Goal: Information Seeking & Learning: Learn about a topic

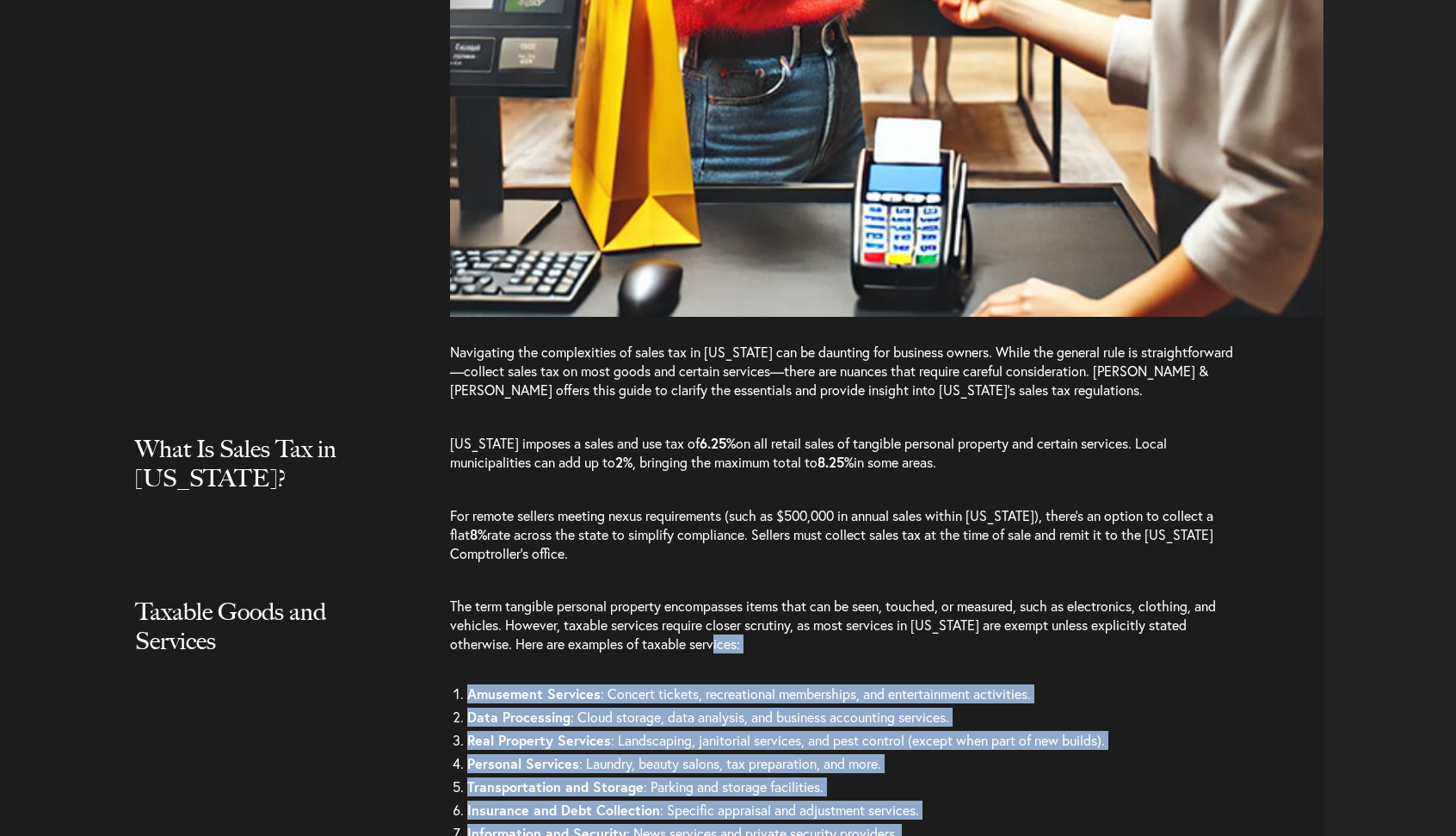
scroll to position [1216, 0]
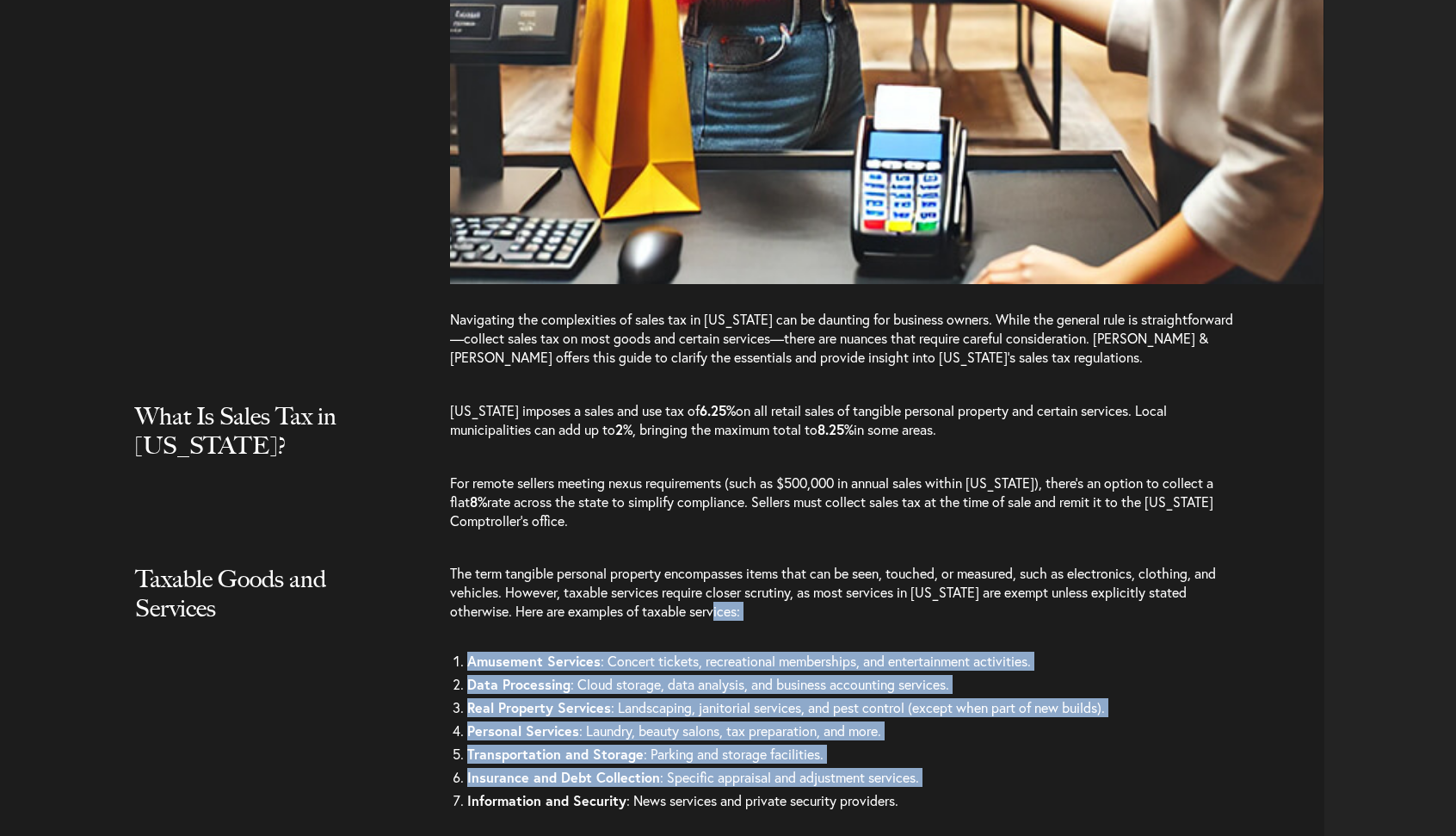
drag, startPoint x: 910, startPoint y: 590, endPoint x: 985, endPoint y: 723, distance: 152.7
click at [985, 723] on div "The term tangible personal property encompasses items that can be seen, touched…" at bounding box center [887, 694] width 874 height 261
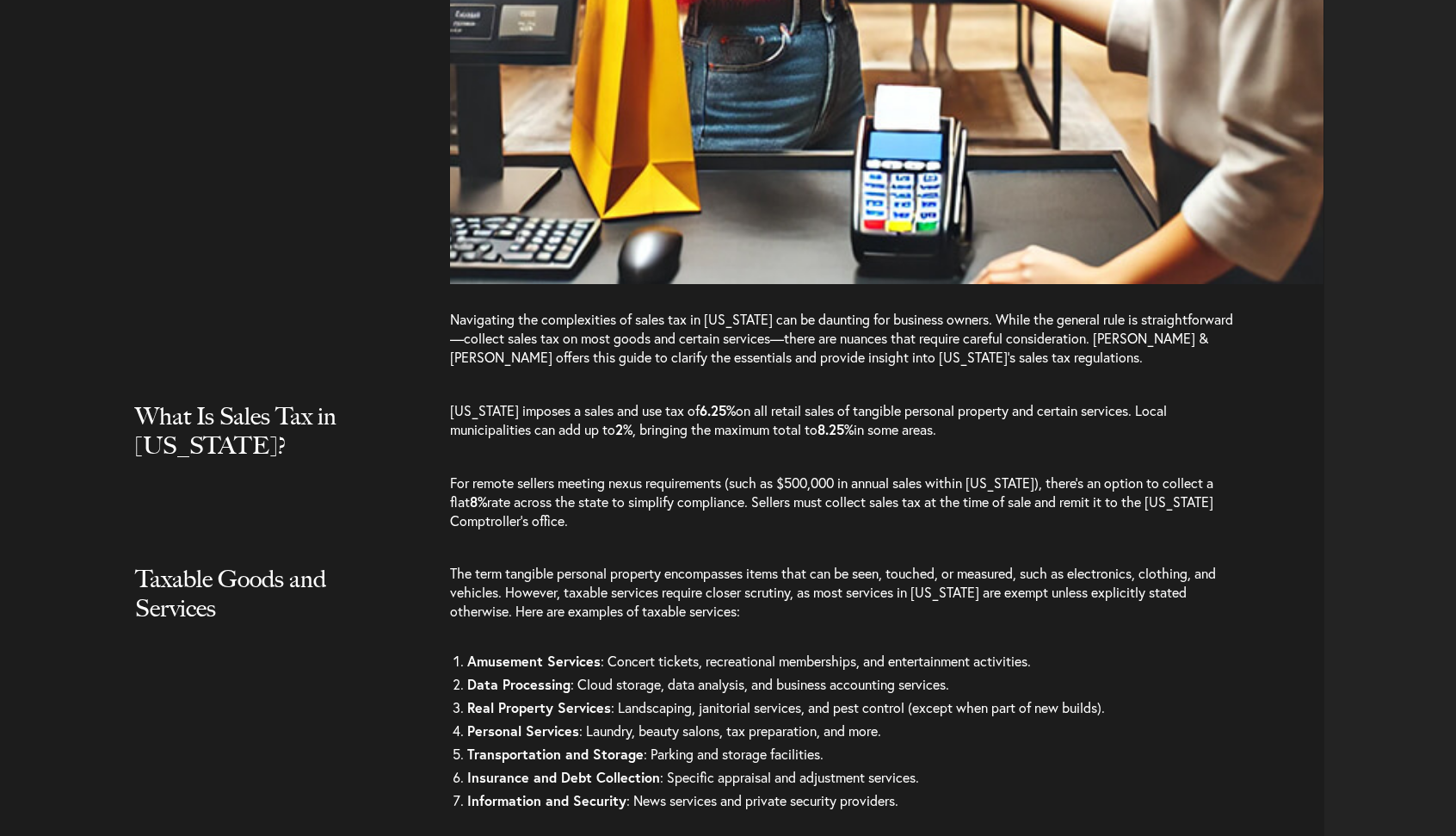
click at [985, 789] on li "Information and Security : News services and private security providers." at bounding box center [851, 800] width 769 height 24
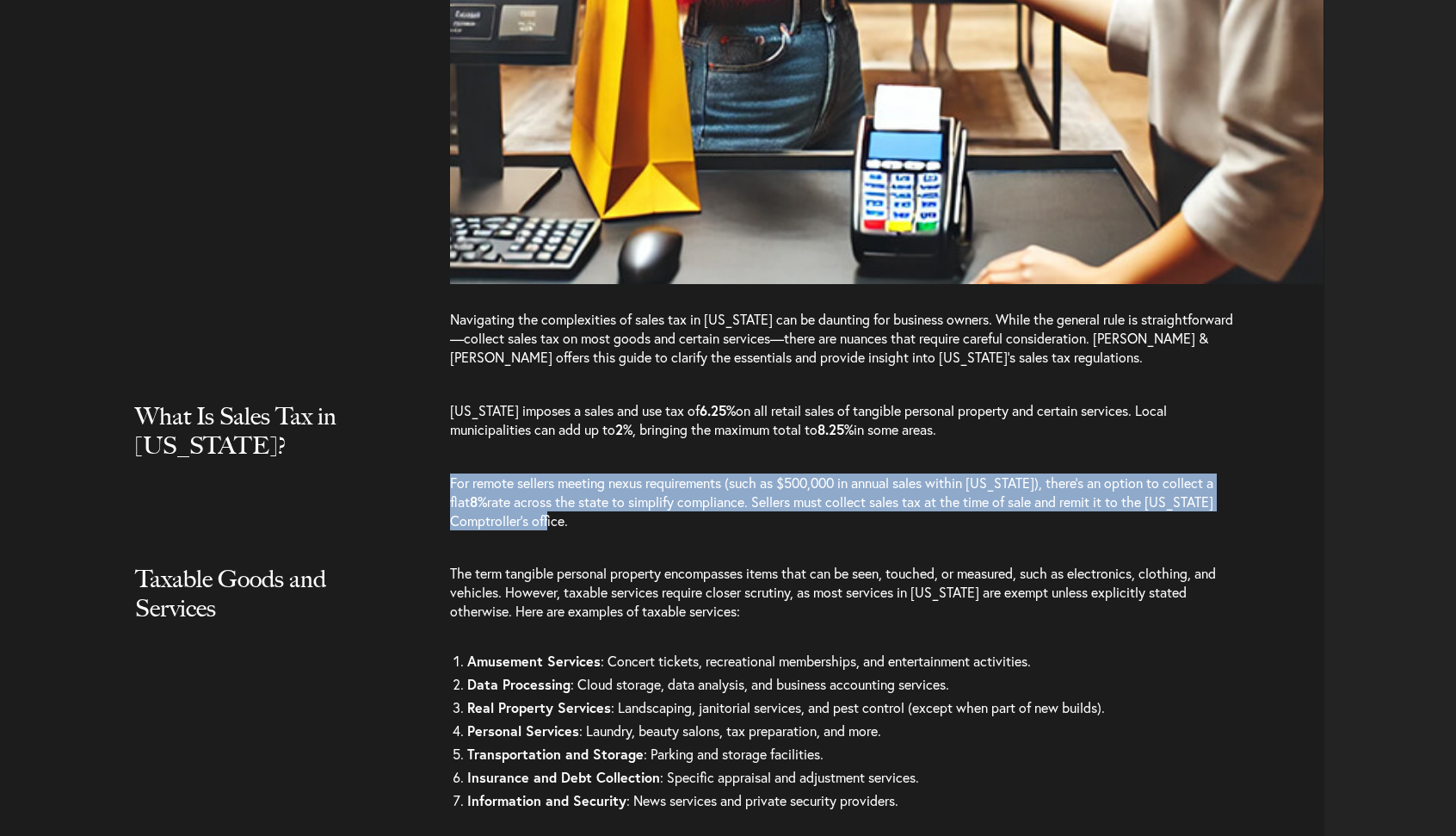
click at [856, 470] on p "For remote sellers meeting nexus requirements (such as $500,000 in annual sales…" at bounding box center [843, 502] width 787 height 91
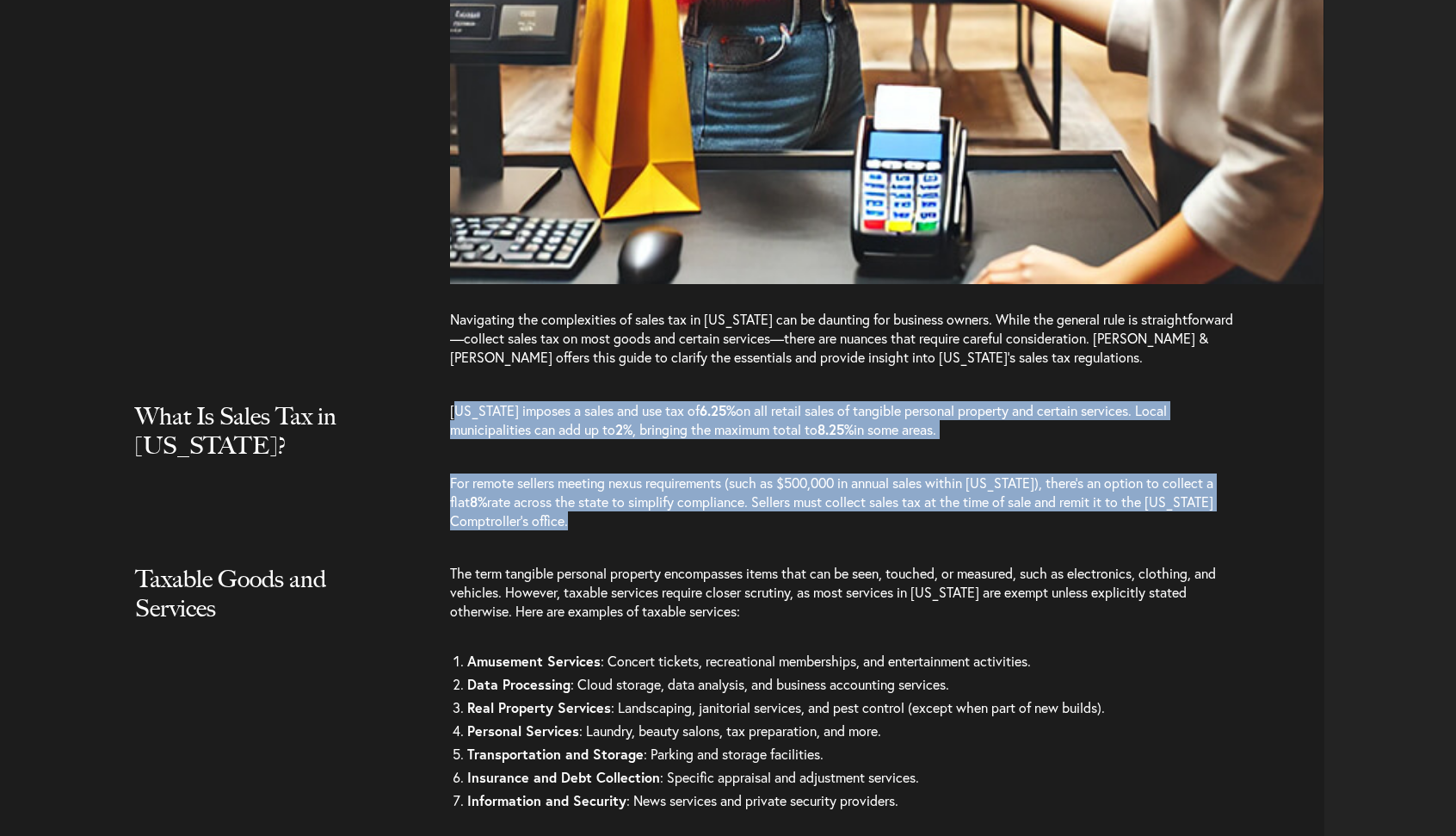
drag, startPoint x: 869, startPoint y: 481, endPoint x: 456, endPoint y: 339, distance: 436.7
click at [1038, 401] on p "[US_STATE] imposes a sales and use tax of 6.25% on all retail sales of tangible…" at bounding box center [843, 428] width 787 height 56
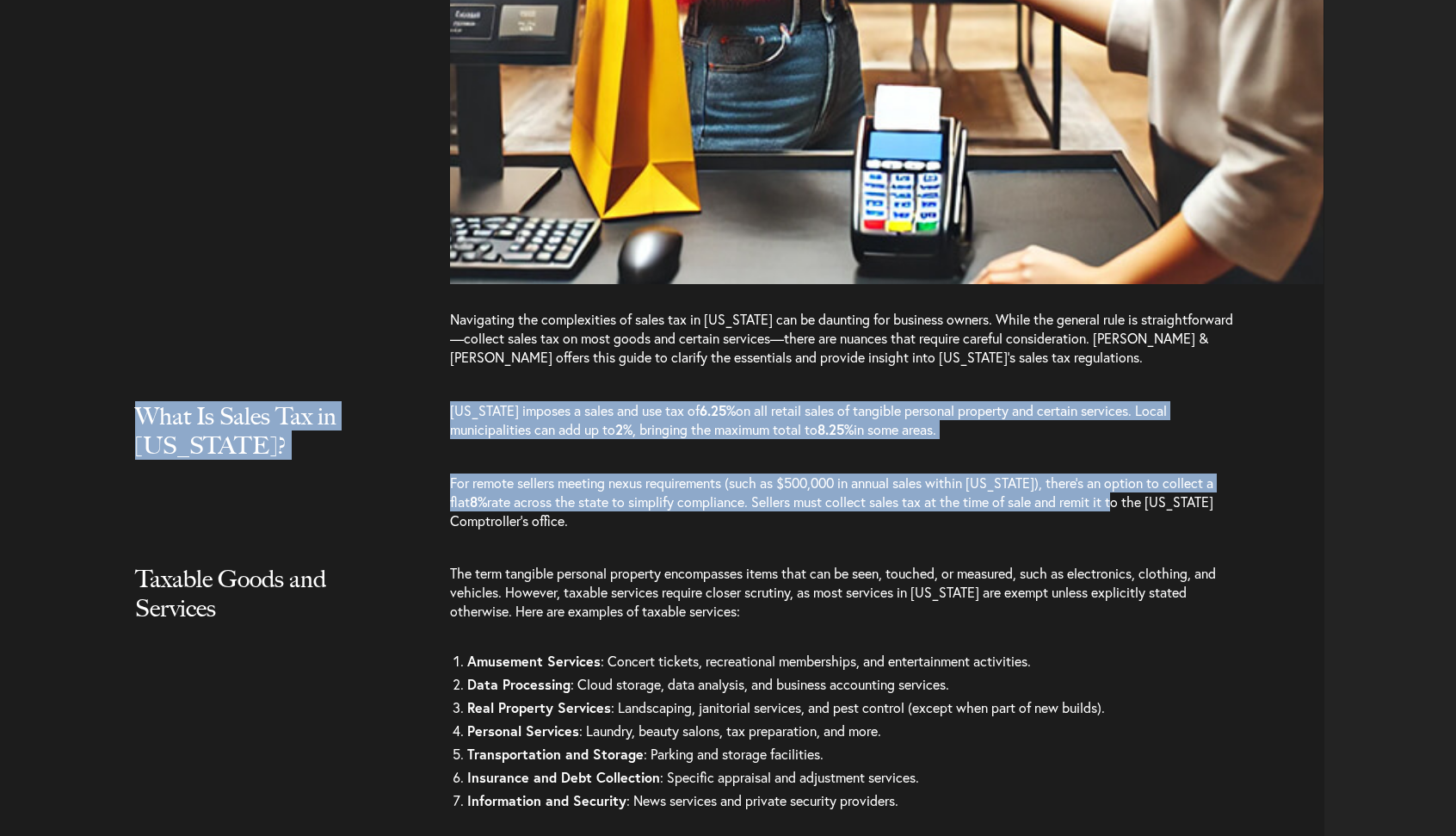
drag, startPoint x: 1048, startPoint y: 331, endPoint x: 1102, endPoint y: 441, distance: 122.5
click at [1102, 457] on p "For remote sellers meeting nexus requirements (such as $500,000 in annual sales…" at bounding box center [843, 502] width 787 height 91
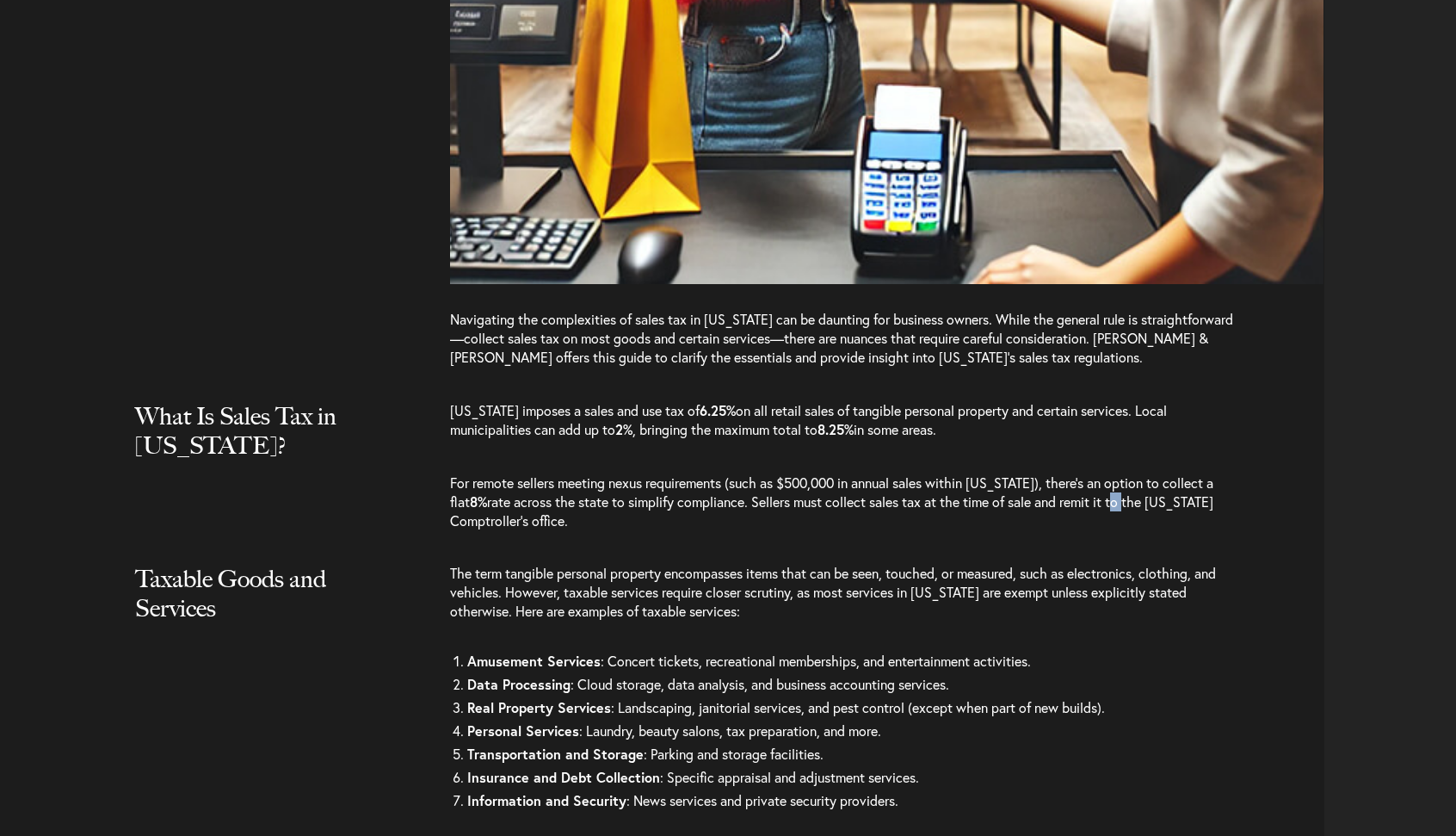
click at [1102, 457] on p "For remote sellers meeting nexus requirements (such as $500,000 in annual sales…" at bounding box center [843, 502] width 787 height 91
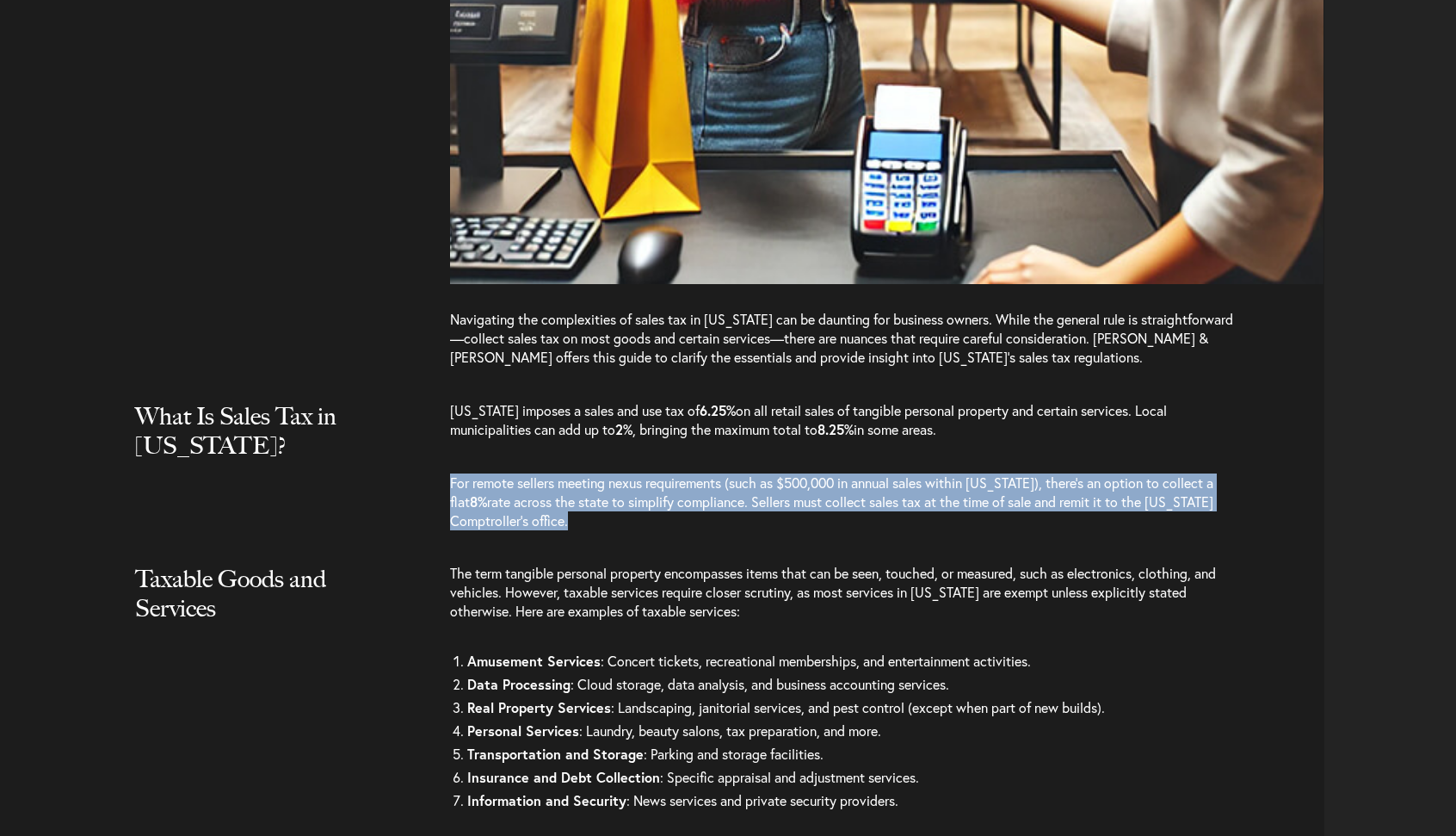
click at [1102, 457] on p "For remote sellers meeting nexus requirements (such as $500,000 in annual sales…" at bounding box center [843, 502] width 787 height 91
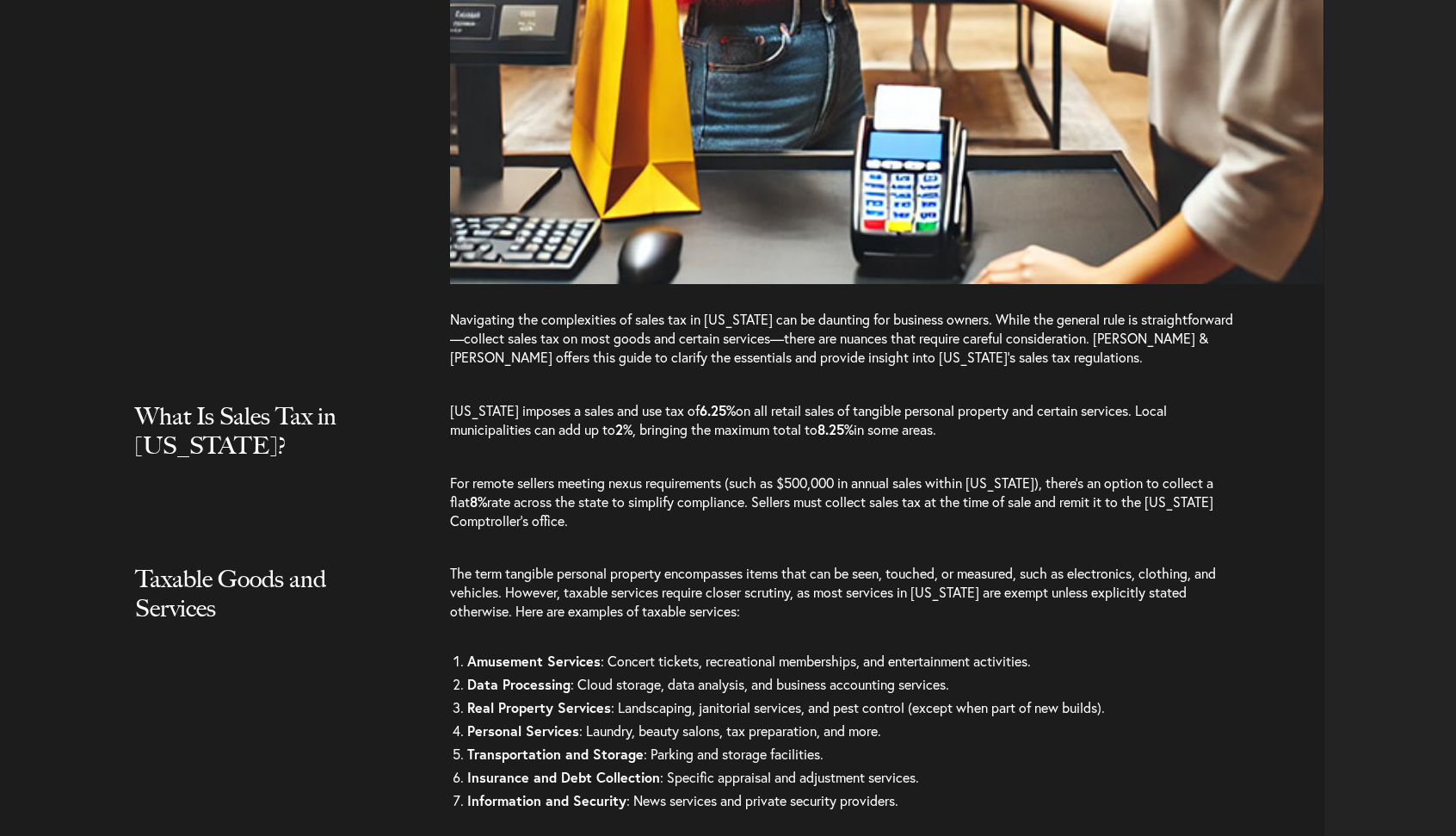
click at [1058, 650] on li "Amusement Services : Concert tickets, recreational memberships, and entertainme…" at bounding box center [851, 661] width 769 height 24
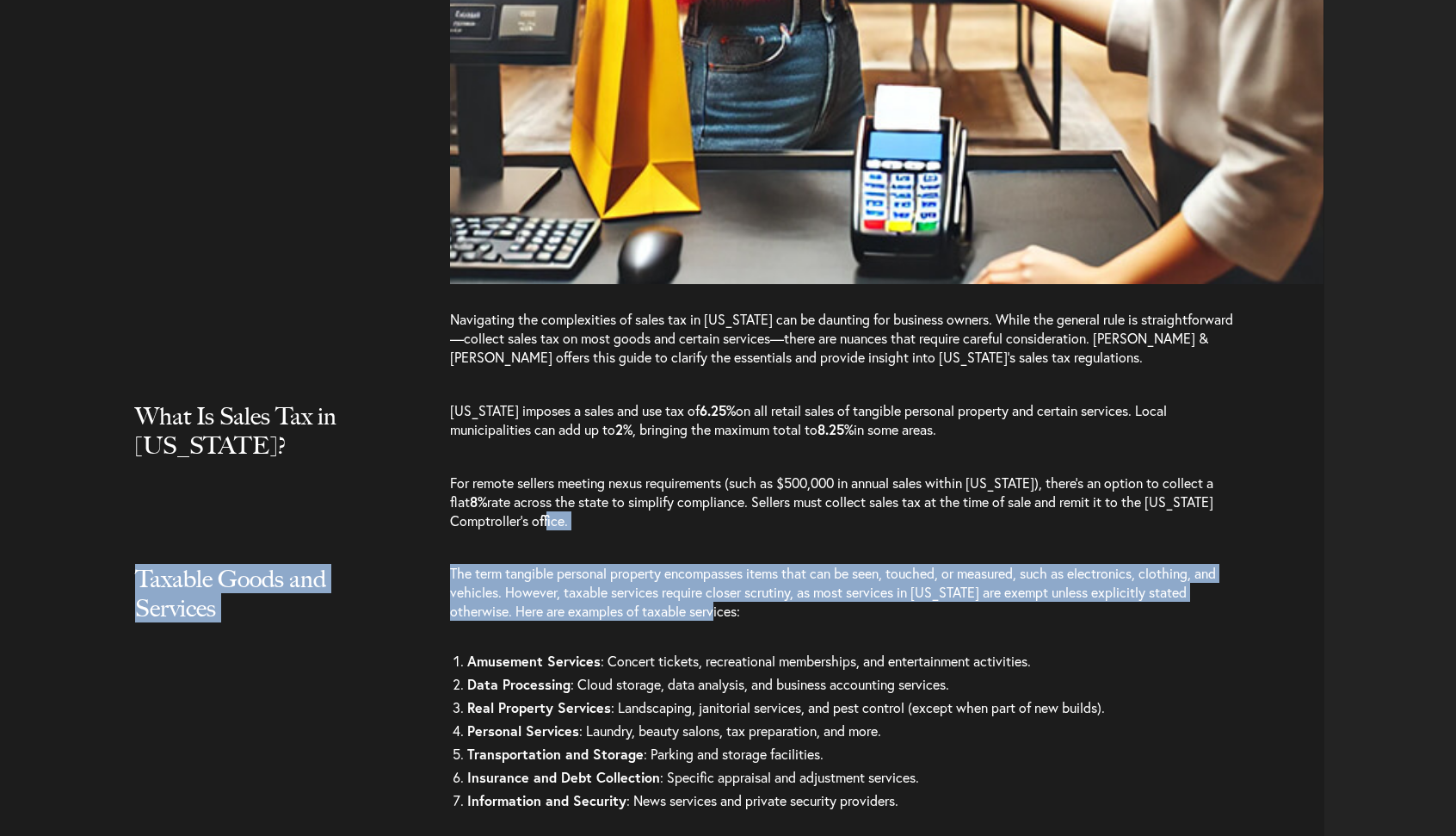
drag, startPoint x: 923, startPoint y: 539, endPoint x: 898, endPoint y: 467, distance: 76.2
click at [898, 470] on p "For remote sellers meeting nexus requirements (such as $500,000 in annual sales…" at bounding box center [843, 502] width 787 height 91
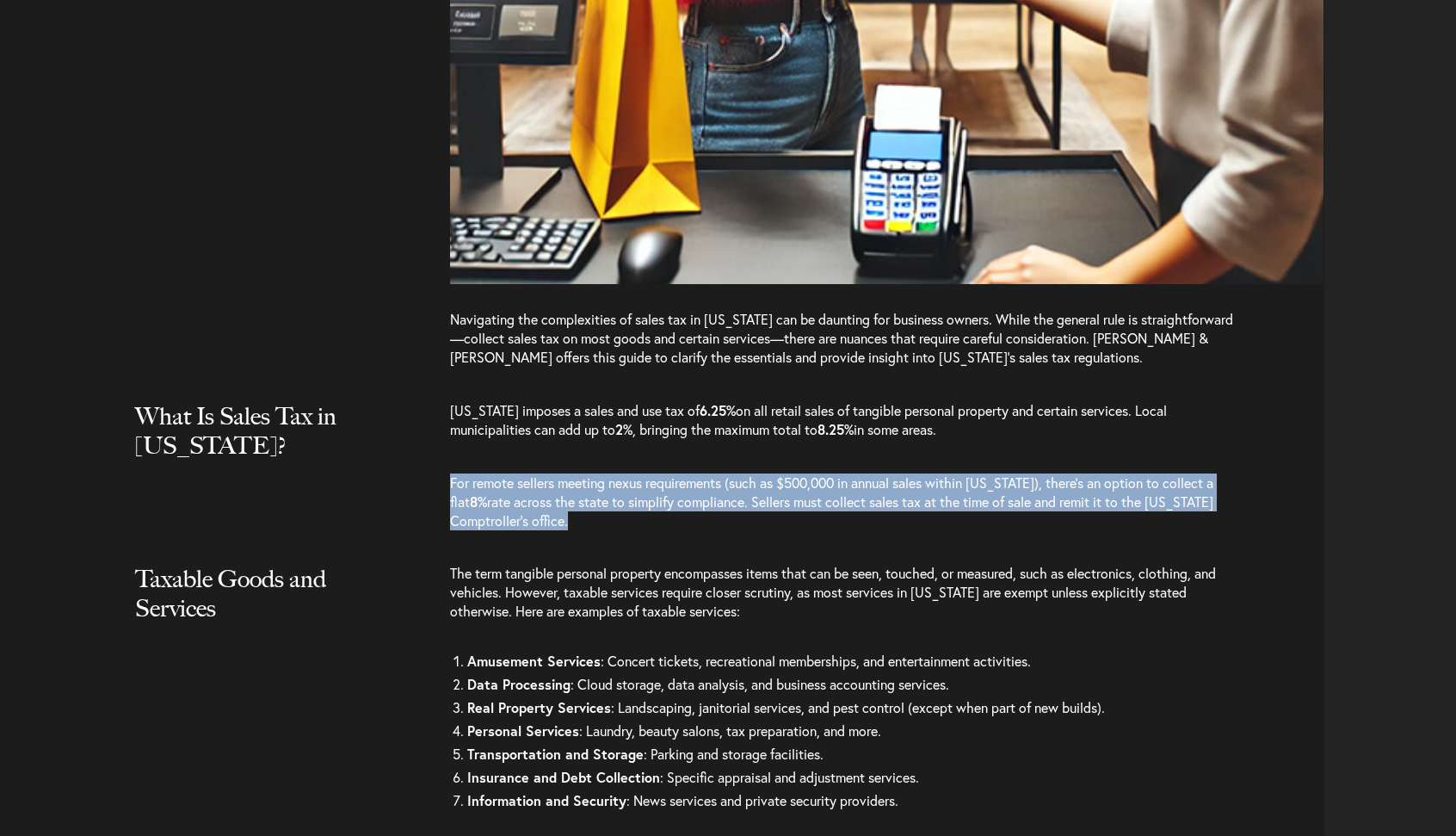
drag, startPoint x: 873, startPoint y: 397, endPoint x: 905, endPoint y: 485, distance: 93.6
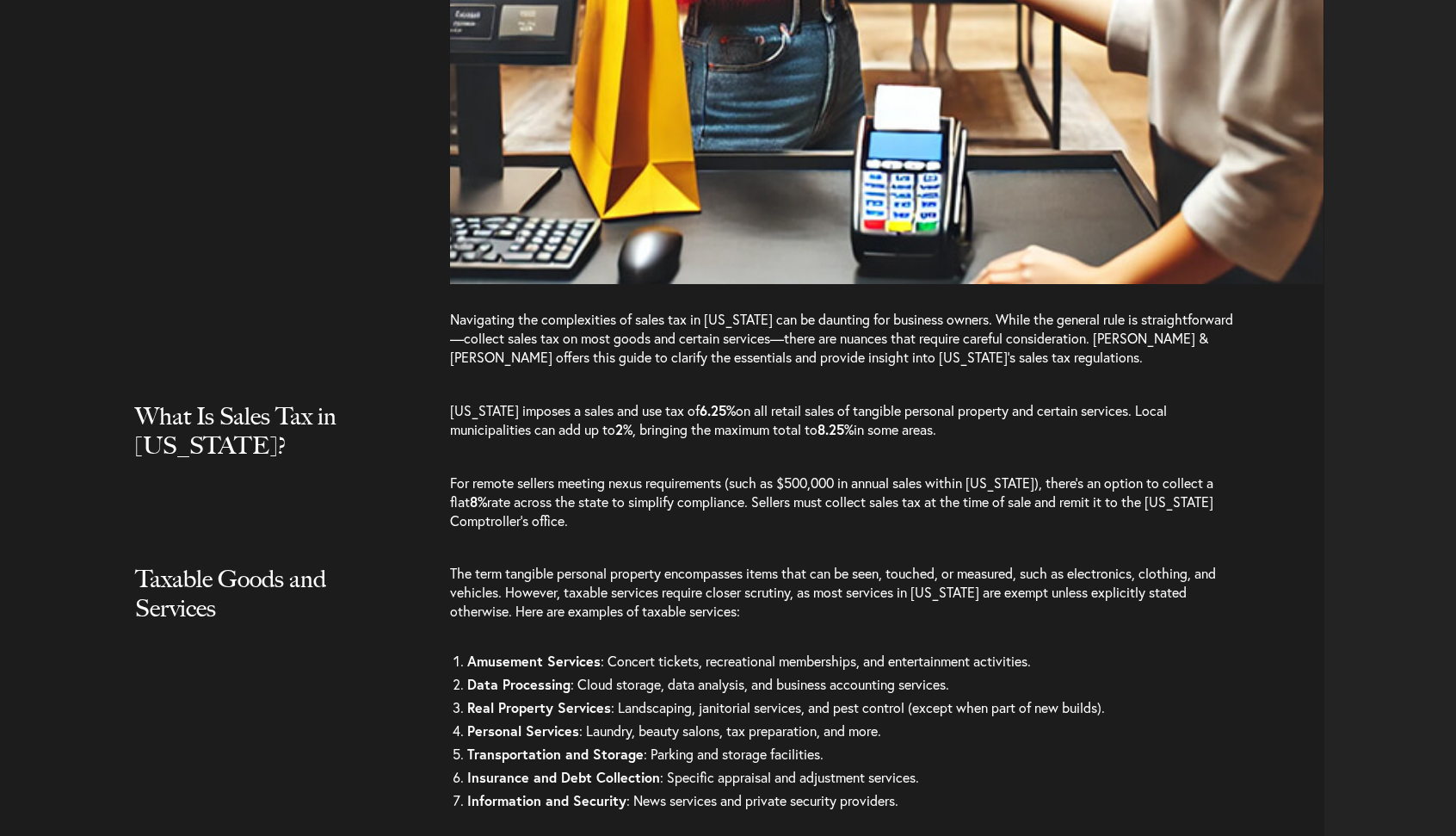
click at [836, 564] on p "The term tangible personal property encompasses items that can be seen, touched…" at bounding box center [843, 601] width 787 height 74
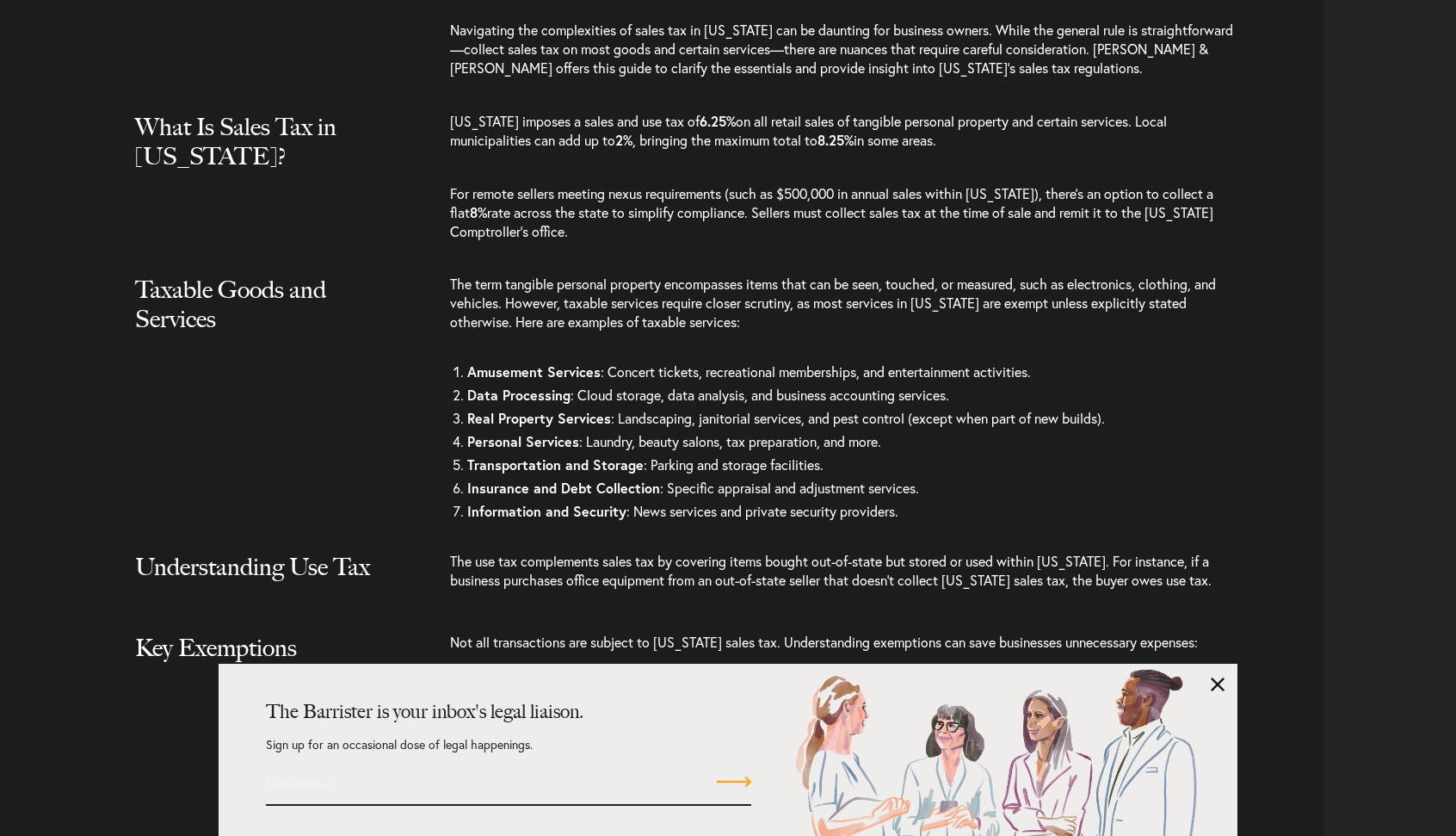
scroll to position [1664, 0]
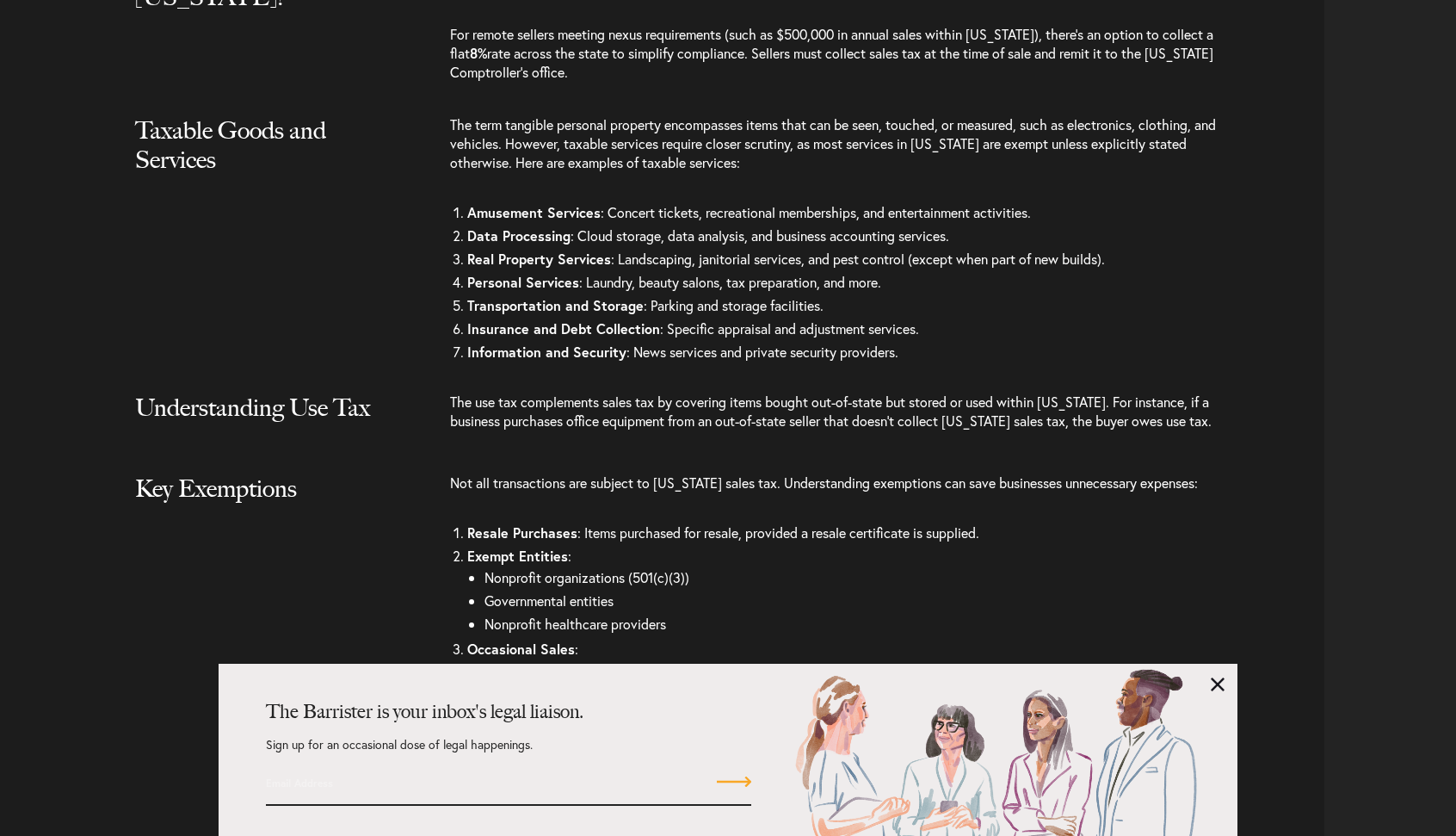
click at [1219, 689] on link at bounding box center [1217, 683] width 14 height 14
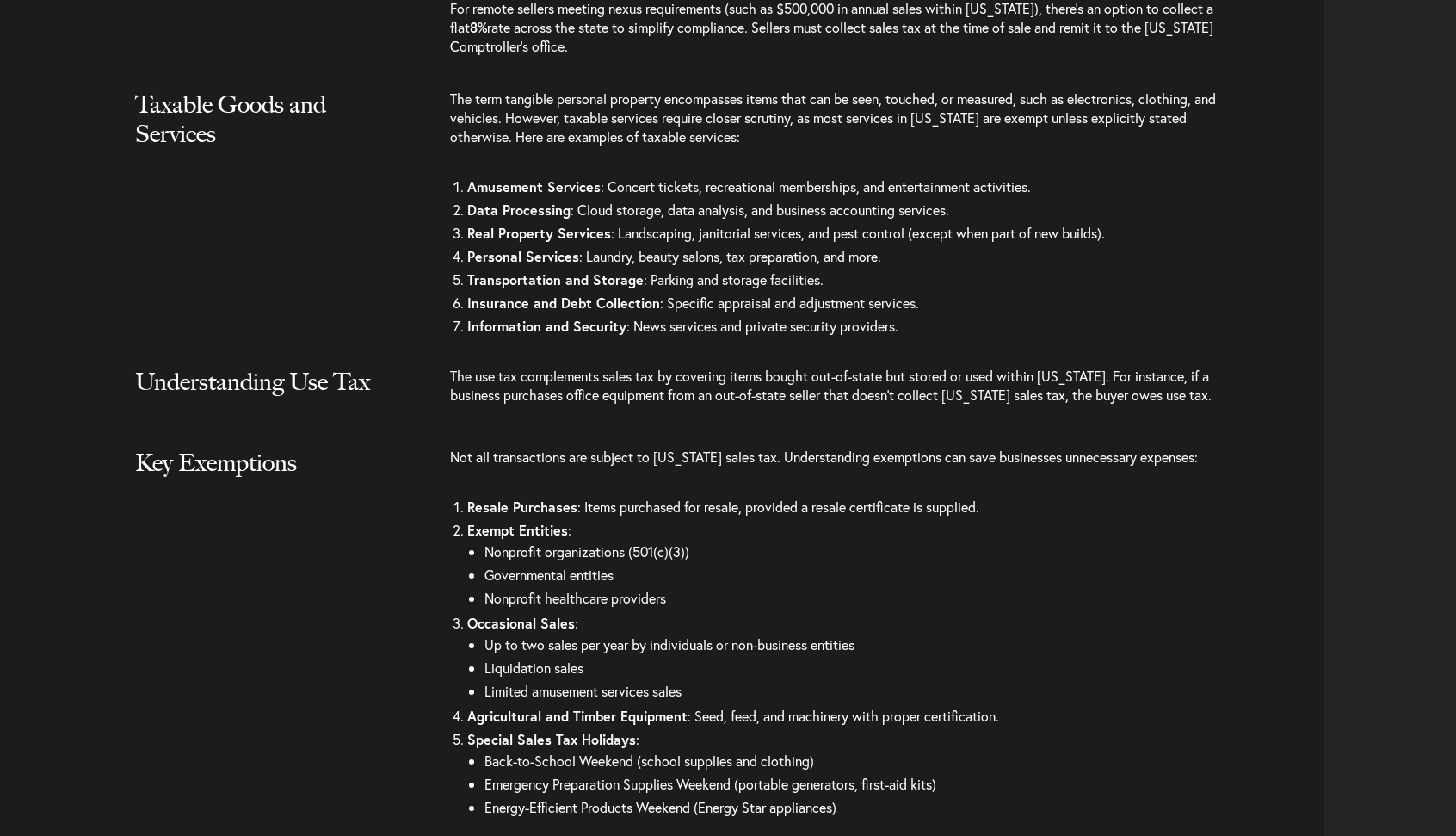
scroll to position [1744, 0]
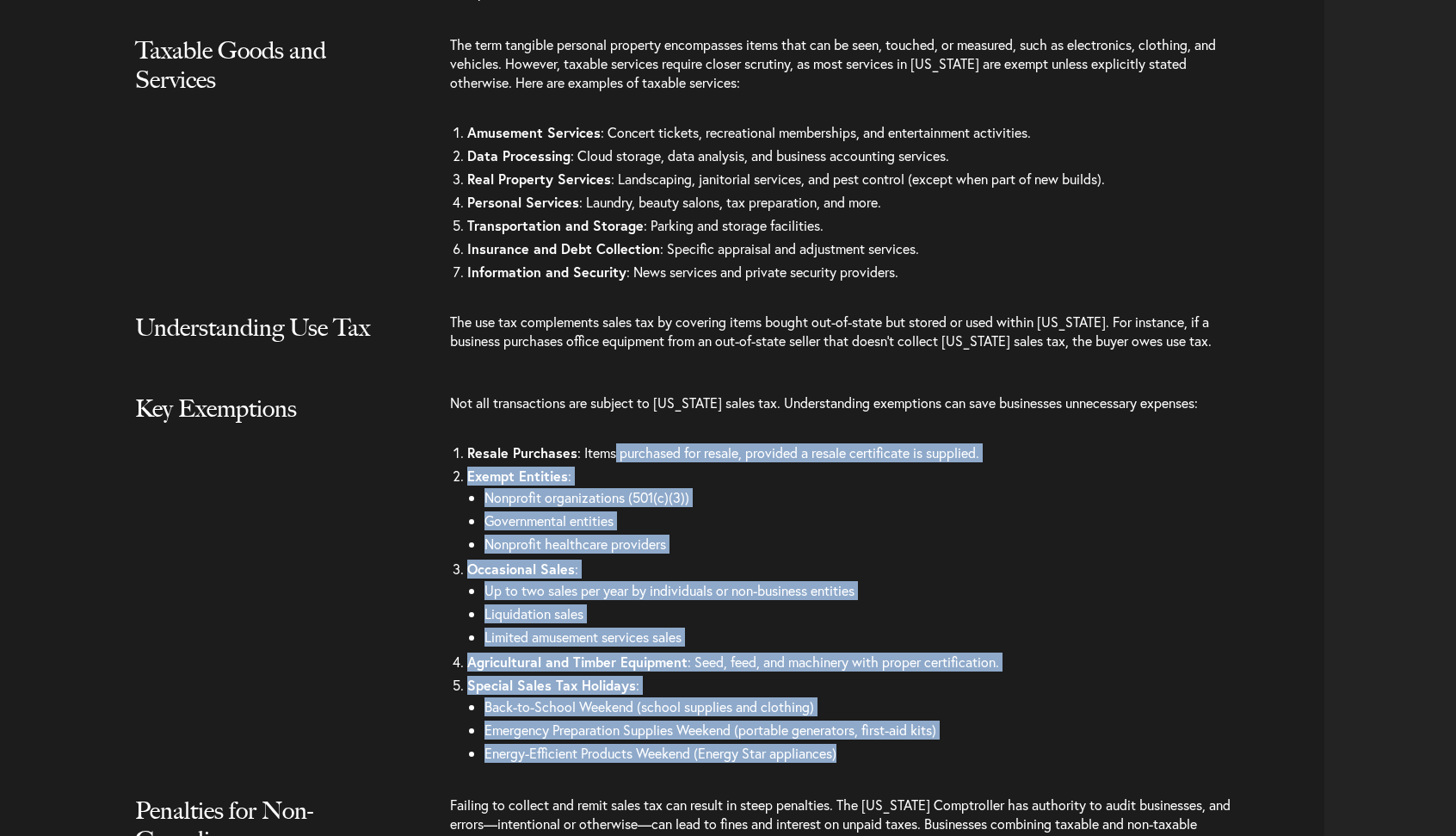
drag, startPoint x: 942, startPoint y: 707, endPoint x: 616, endPoint y: 392, distance: 453.3
click at [616, 394] on div "Not all transactions are subject to [US_STATE] sales tax. Understanding exempti…" at bounding box center [887, 587] width 874 height 386
click at [763, 578] on li "Up to two sales per year by individuals or non-business entities" at bounding box center [823, 589] width 676 height 24
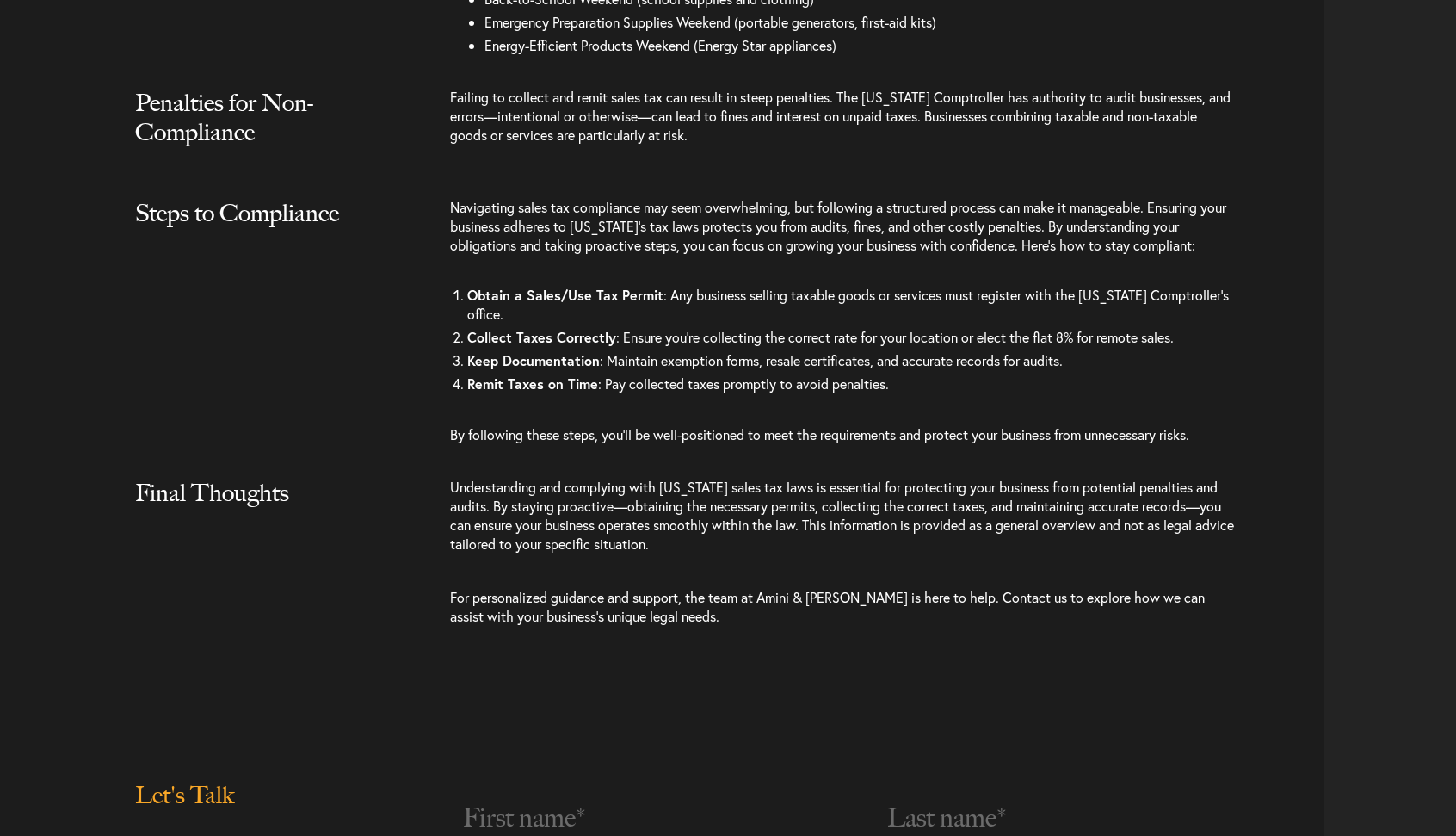
scroll to position [2805, 0]
